Goal: Task Accomplishment & Management: Manage account settings

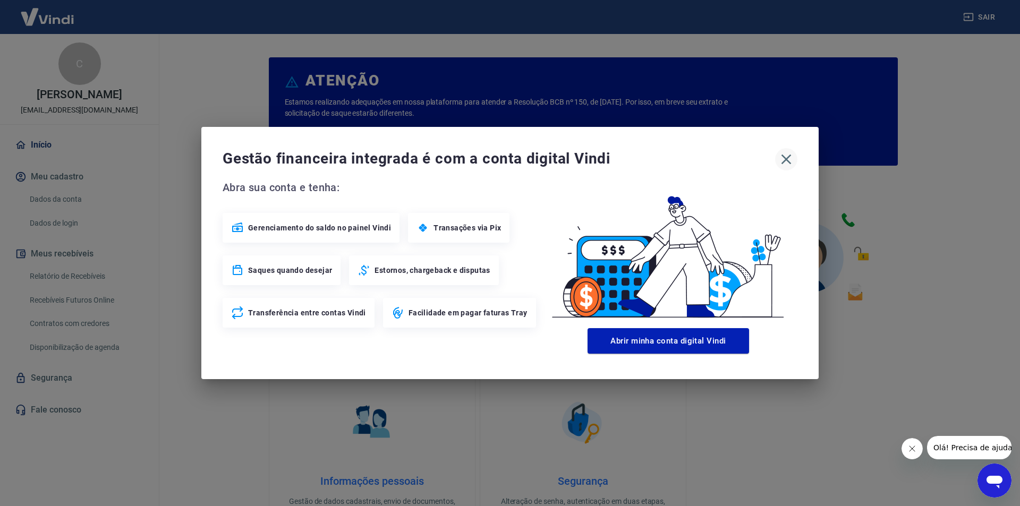
click at [783, 165] on icon "button" at bounding box center [785, 159] width 17 height 17
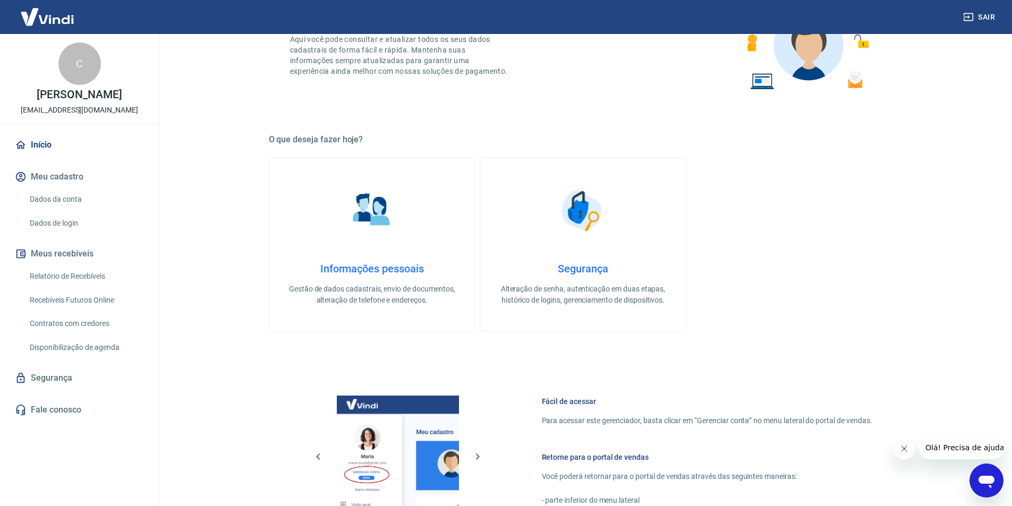
scroll to position [425, 0]
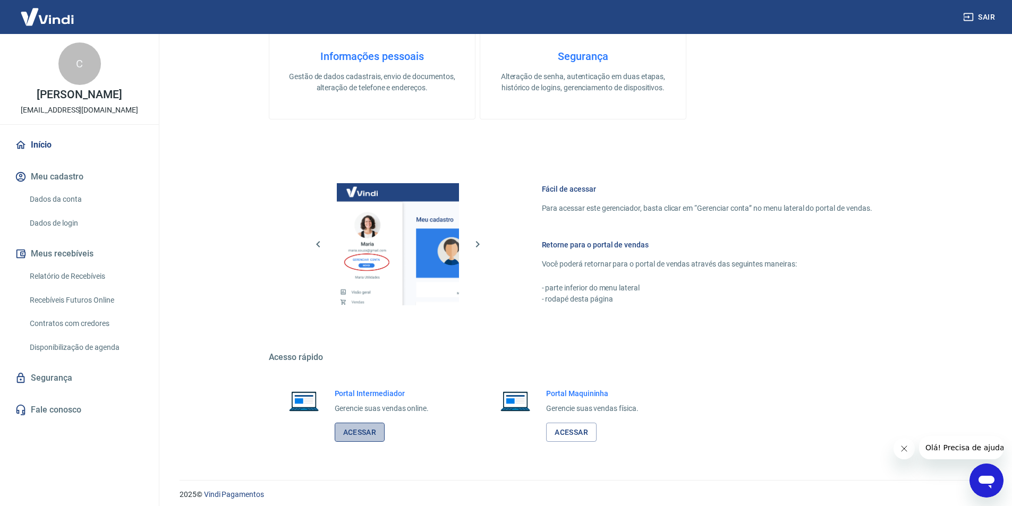
click at [351, 429] on link "Acessar" at bounding box center [360, 433] width 50 height 20
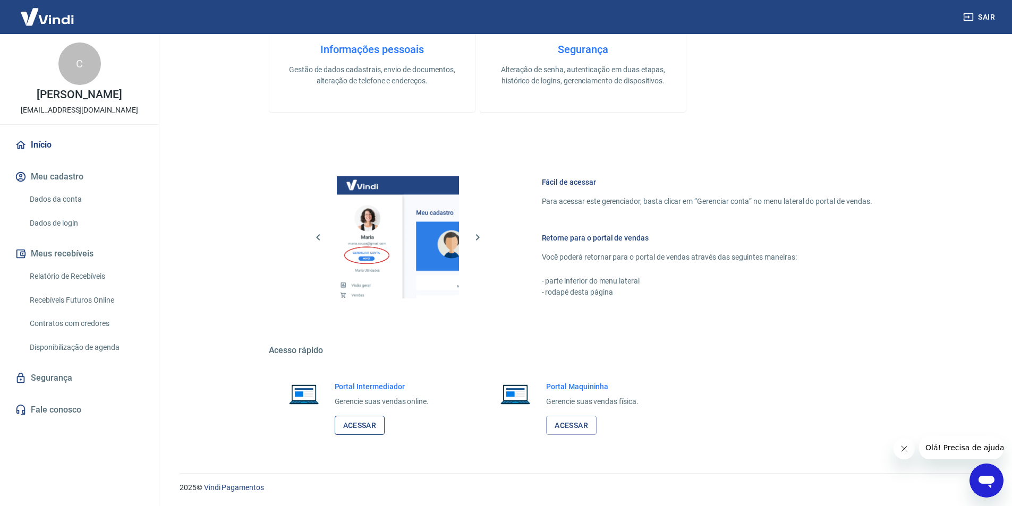
click at [346, 426] on link "Acessar" at bounding box center [360, 426] width 50 height 20
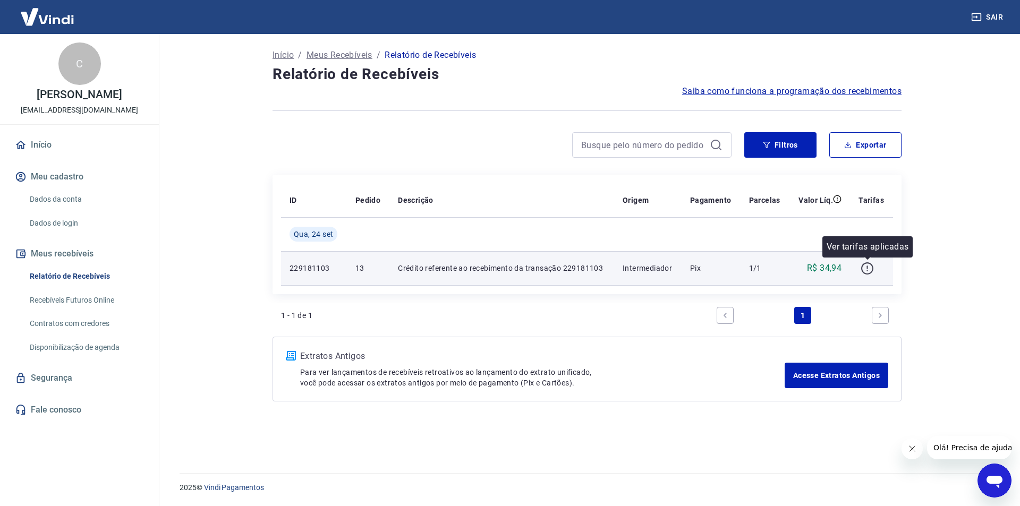
click at [864, 269] on icon "button" at bounding box center [866, 268] width 13 height 13
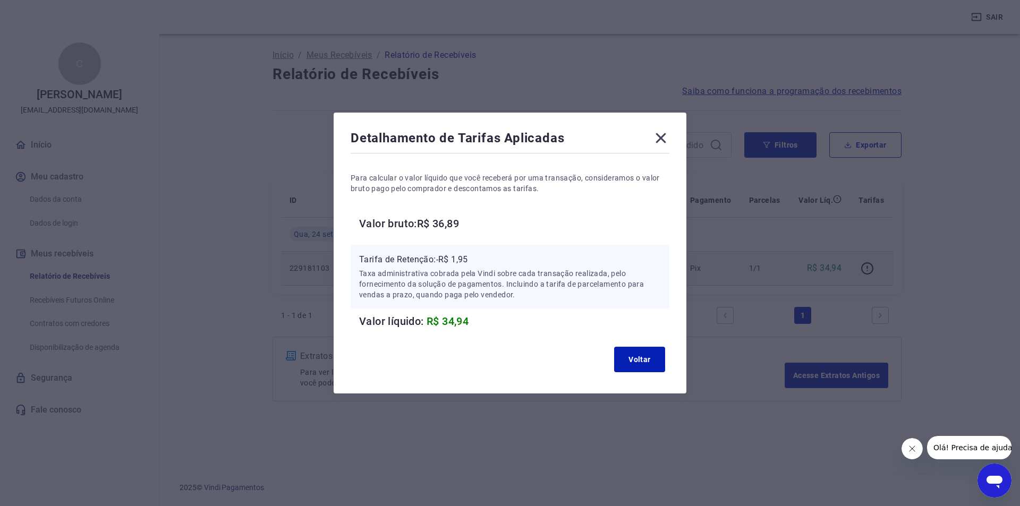
click at [660, 138] on icon at bounding box center [661, 138] width 10 height 10
